Goal: Task Accomplishment & Management: Manage account settings

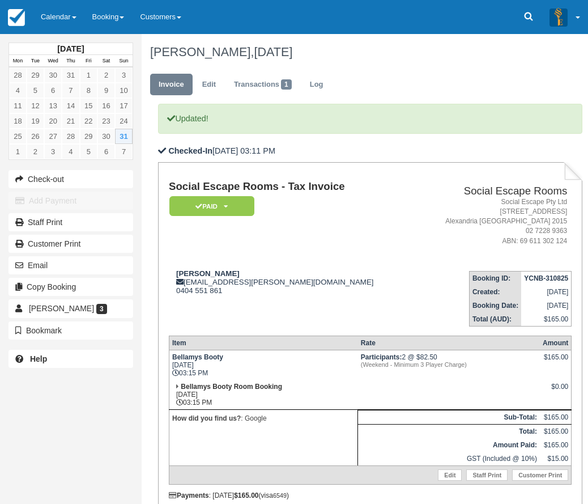
scroll to position [130, 0]
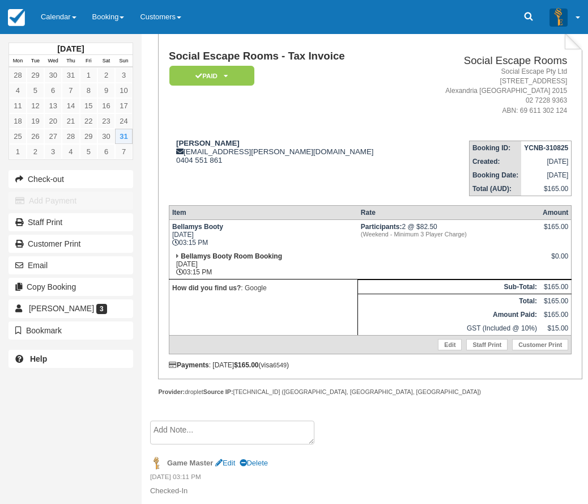
click at [67, 22] on link "Calendar" at bounding box center [59, 17] width 52 height 34
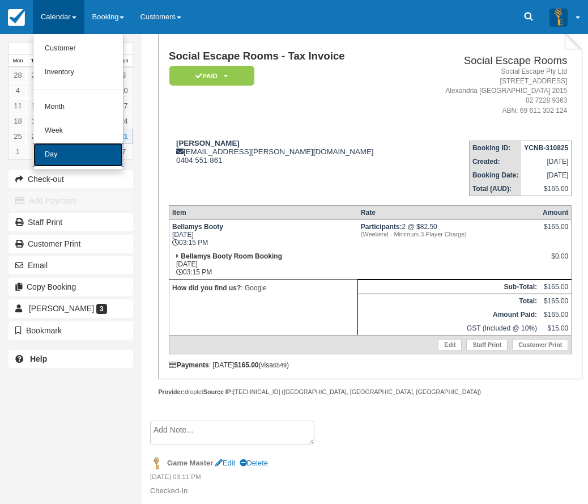
click at [66, 151] on link "Day" at bounding box center [78, 155] width 90 height 24
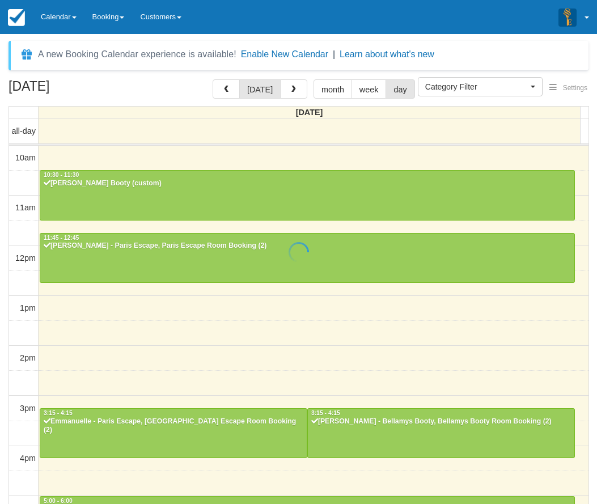
select select
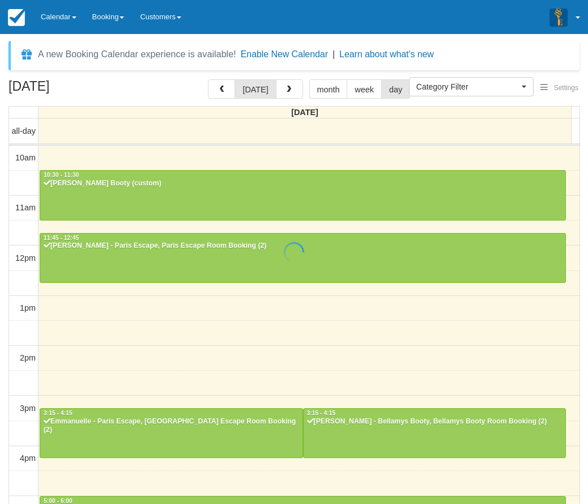
scroll to position [235, 0]
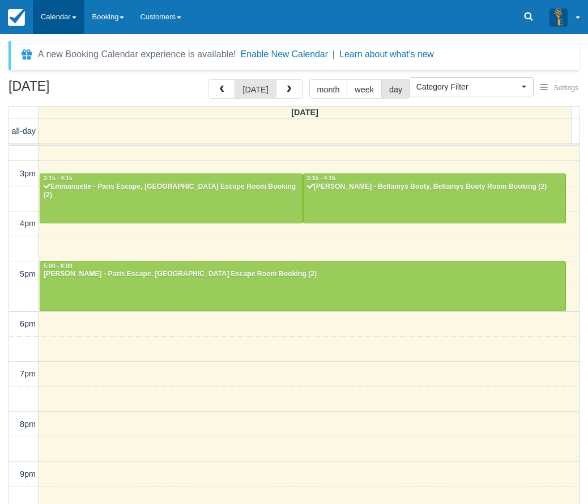
click at [58, 19] on link "Calendar" at bounding box center [59, 17] width 52 height 34
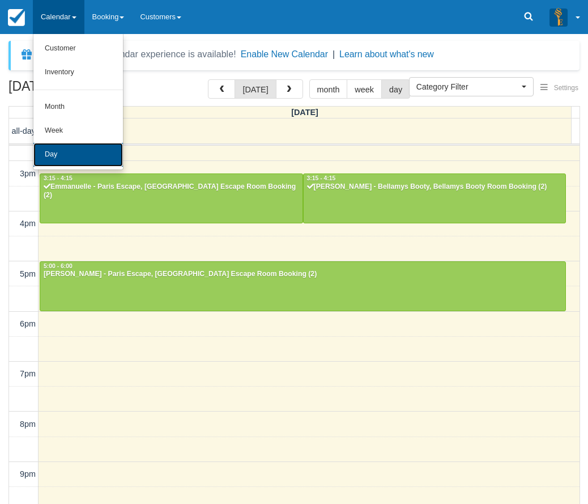
click at [60, 146] on link "Day" at bounding box center [78, 155] width 90 height 24
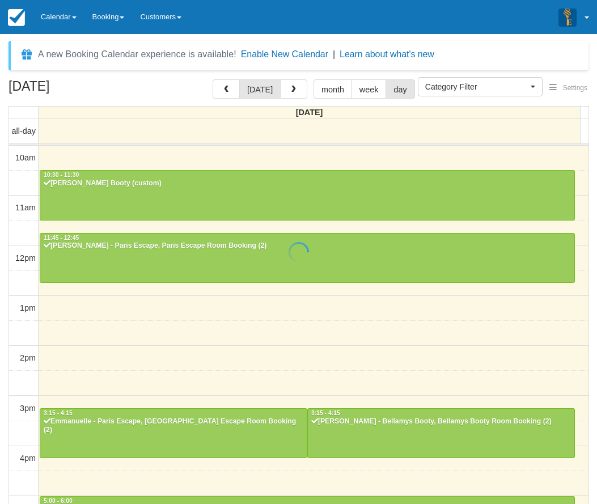
select select
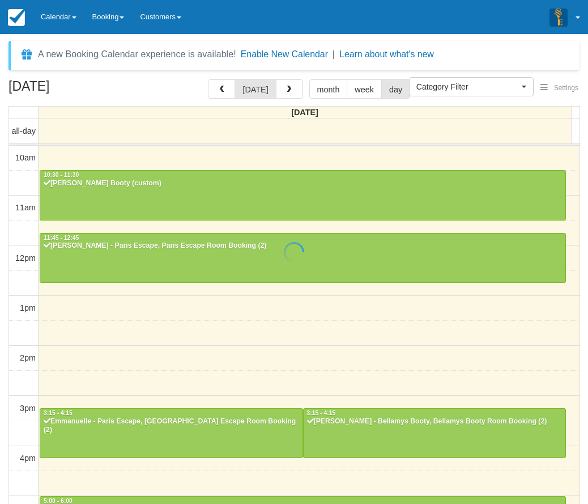
scroll to position [235, 0]
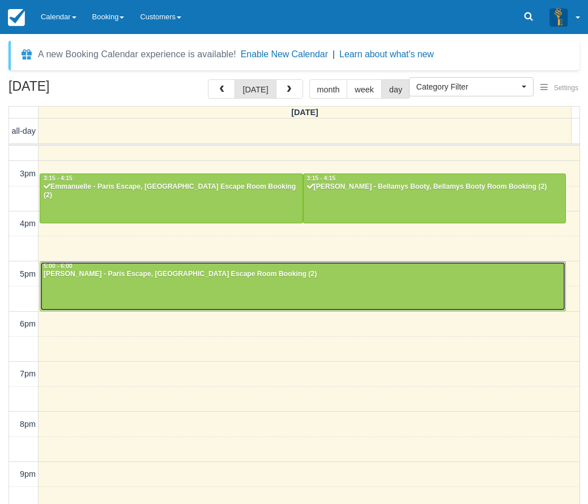
click at [160, 279] on div "[PERSON_NAME] - Paris Escape, [GEOGRAPHIC_DATA] Escape Room Booking (2)" at bounding box center [303, 274] width 520 height 9
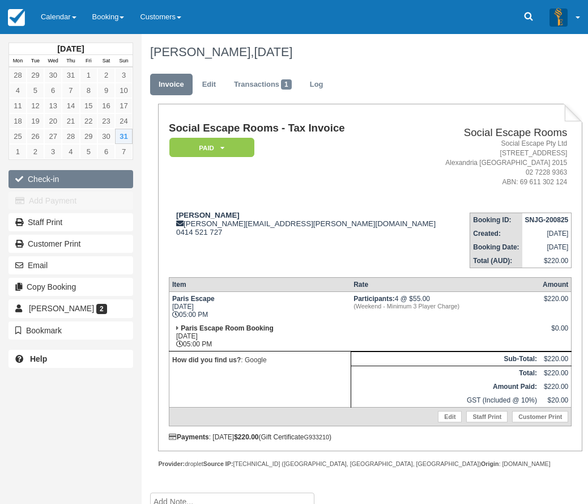
click at [53, 180] on button "Check-in" at bounding box center [71, 179] width 125 height 18
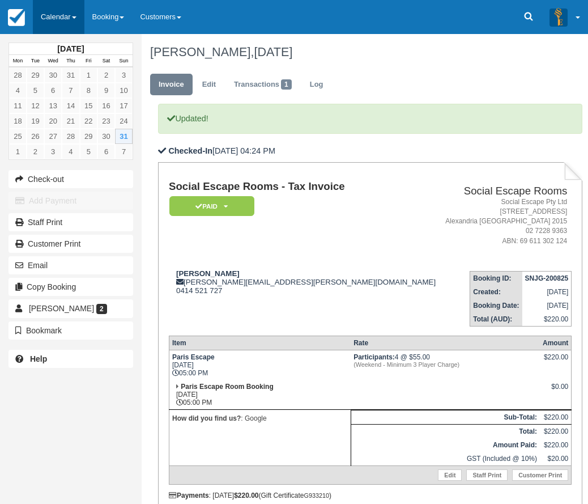
click at [60, 22] on link "Calendar" at bounding box center [59, 17] width 52 height 34
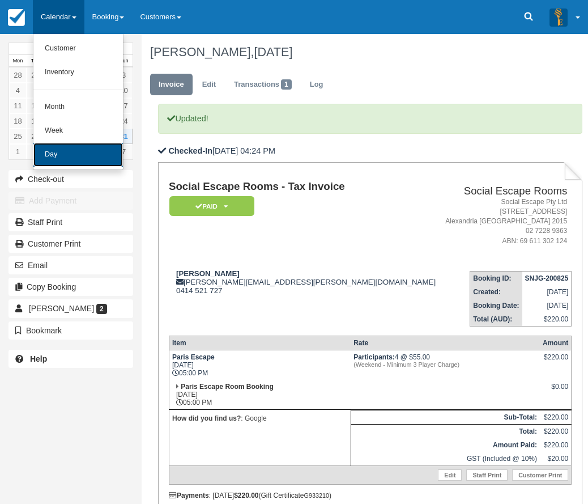
click at [61, 151] on link "Day" at bounding box center [78, 155] width 90 height 24
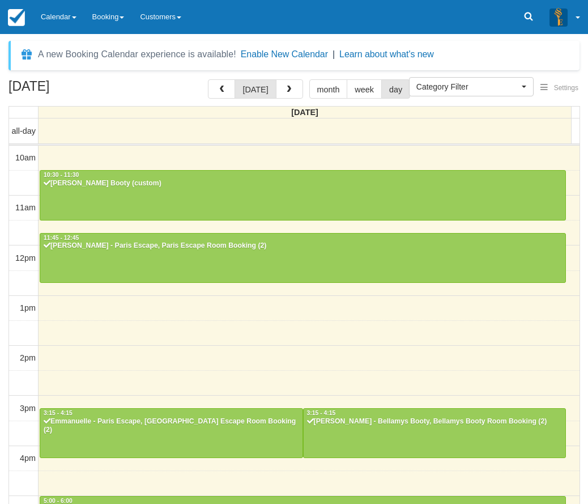
select select
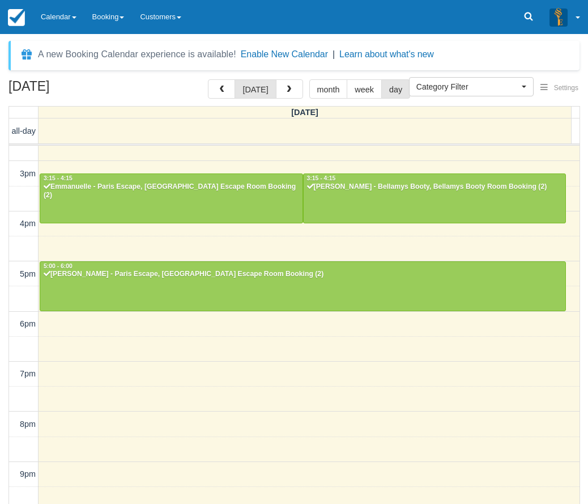
scroll to position [234, 0]
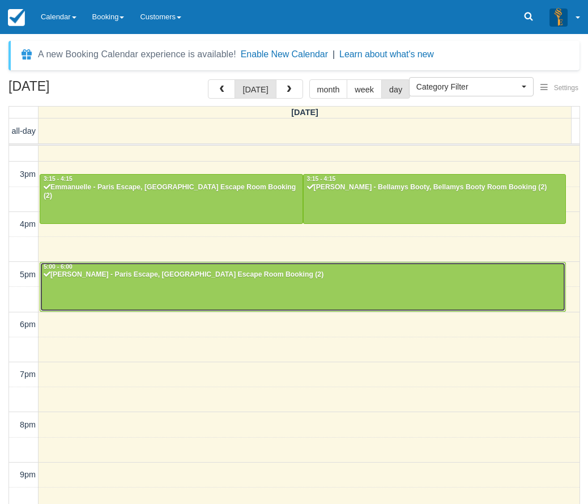
click at [232, 284] on div at bounding box center [302, 286] width 525 height 49
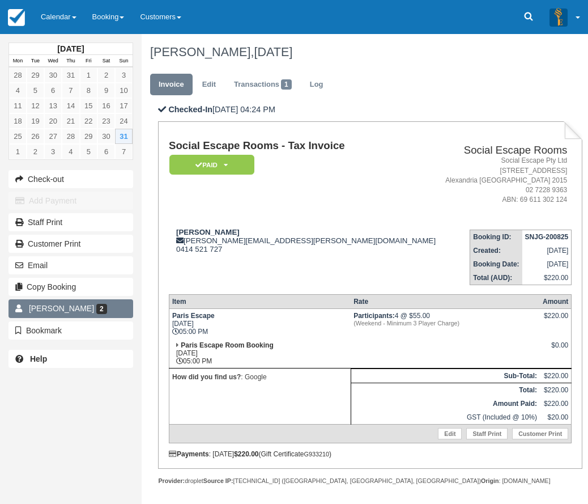
click at [110, 309] on link "Georgina Puglisi 2" at bounding box center [71, 308] width 125 height 18
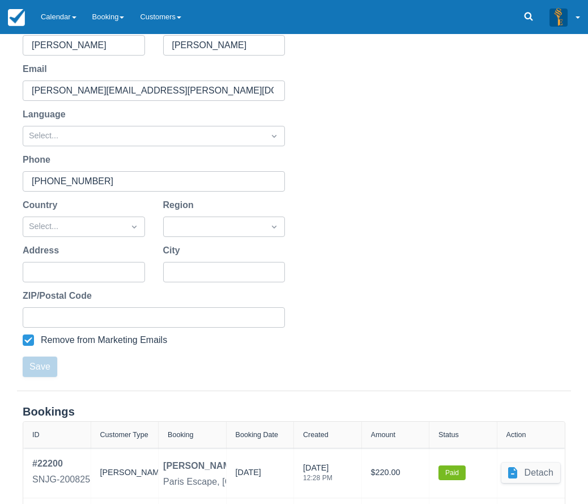
scroll to position [221, 0]
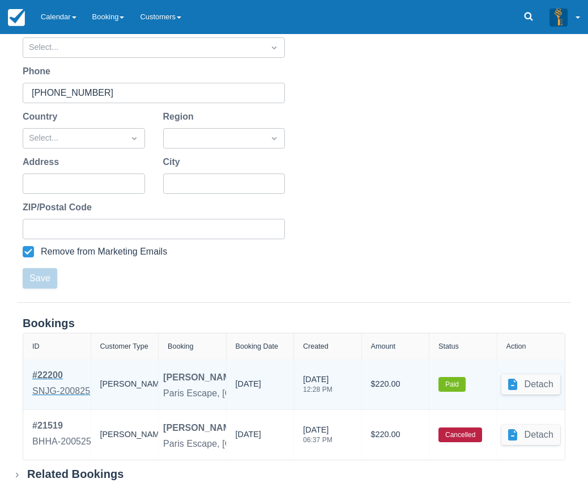
click at [54, 387] on div "SNJG-200825" at bounding box center [61, 391] width 58 height 14
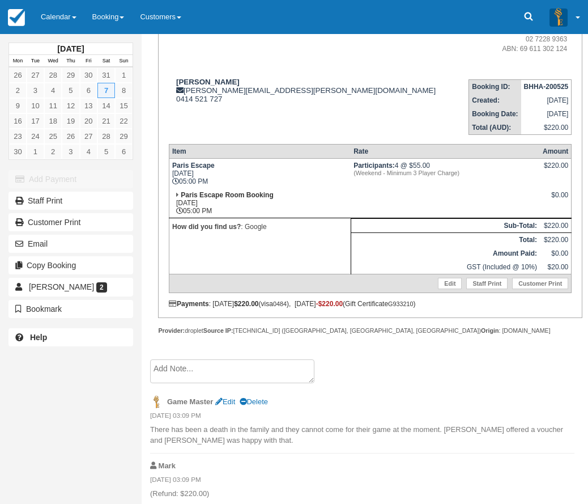
scroll to position [136, 0]
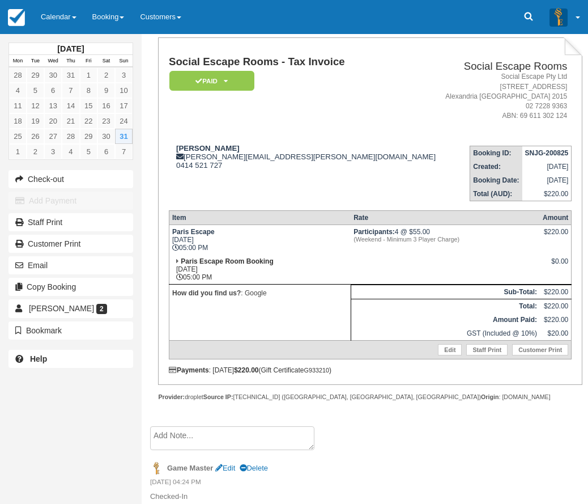
scroll to position [89, 0]
